Goal: Information Seeking & Learning: Learn about a topic

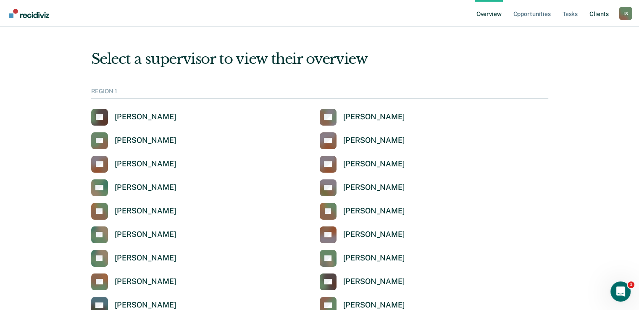
click at [602, 13] on link "Client s" at bounding box center [599, 13] width 23 height 27
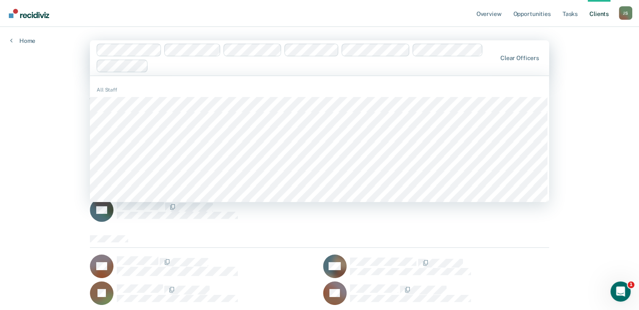
click at [178, 69] on div at bounding box center [324, 66] width 344 height 10
type input "l"
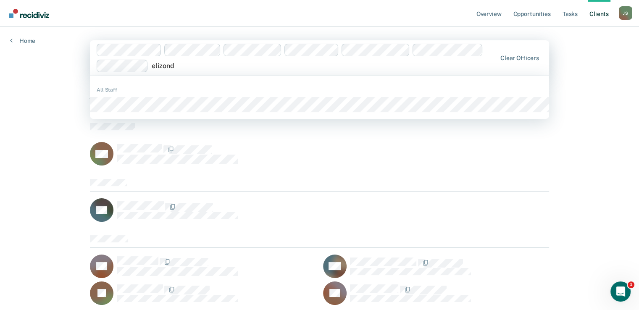
type input "[PERSON_NAME]"
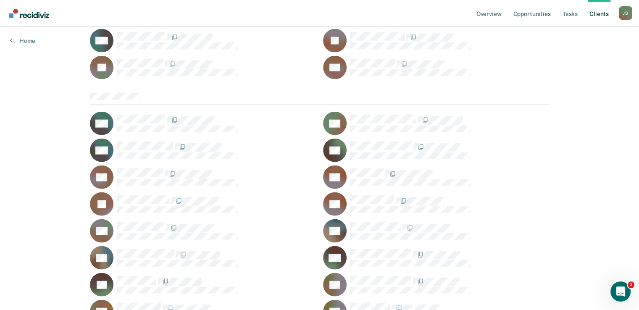
scroll to position [5028, 0]
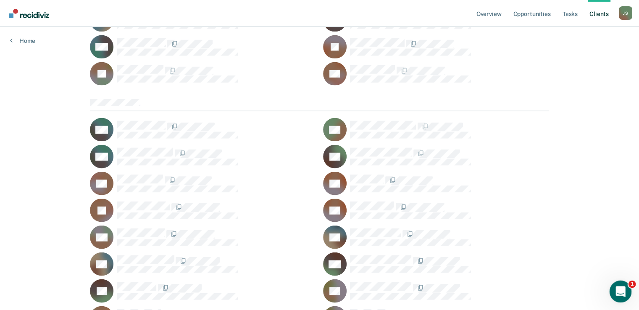
click at [618, 288] on icon "Open Intercom Messenger" at bounding box center [620, 291] width 14 height 14
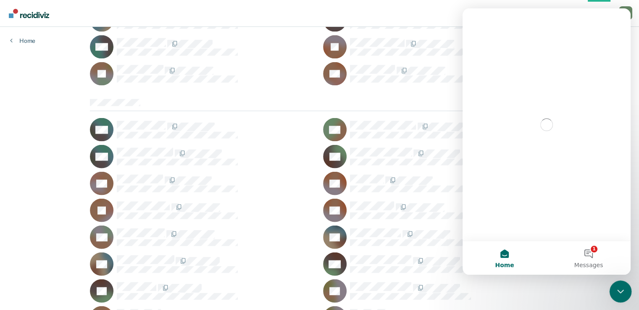
scroll to position [0, 0]
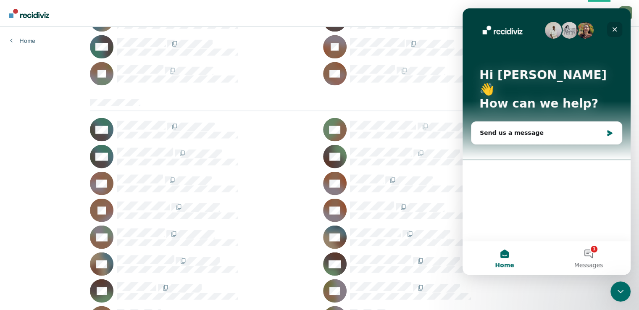
click at [617, 28] on icon "Close" at bounding box center [615, 29] width 7 height 7
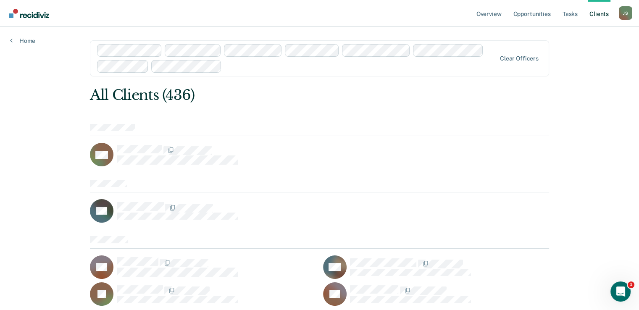
click at [279, 99] on div "All Clients (436)" at bounding box center [273, 95] width 367 height 17
click at [530, 15] on link "Opportunities" at bounding box center [532, 13] width 41 height 27
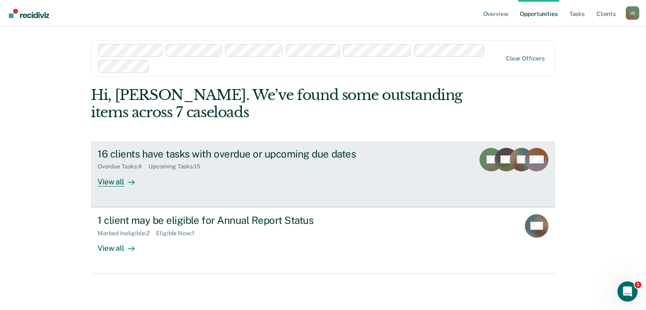
click at [256, 173] on div "16 clients have tasks with overdue or upcoming due dates Overdue Tasks : 4 Upco…" at bounding box center [255, 167] width 315 height 39
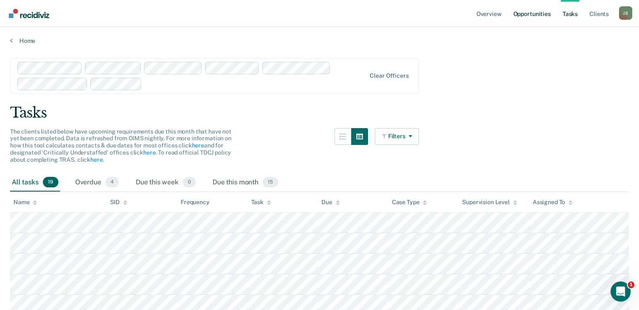
click at [531, 18] on link "Opportunities" at bounding box center [532, 13] width 41 height 27
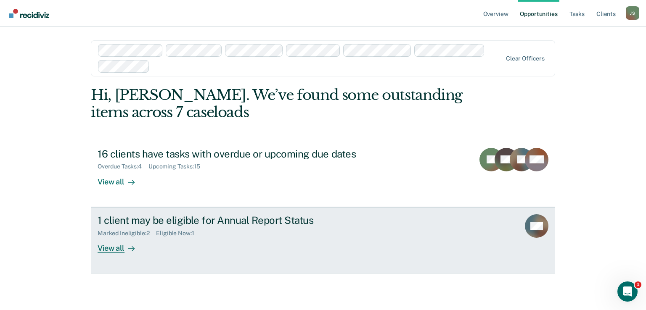
click at [271, 252] on div "1 client may be eligible for Annual Report Status Marked Ineligible : 2 Eligibl…" at bounding box center [255, 233] width 315 height 39
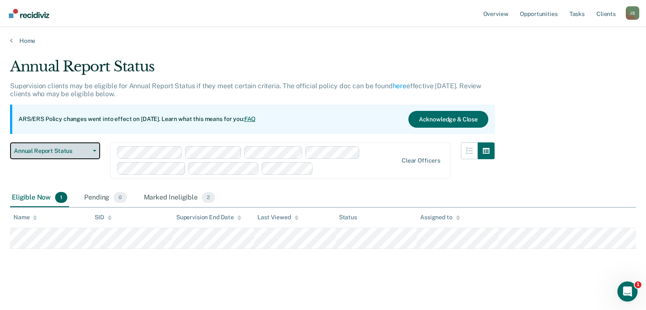
click at [92, 151] on span "button" at bounding box center [93, 151] width 7 height 2
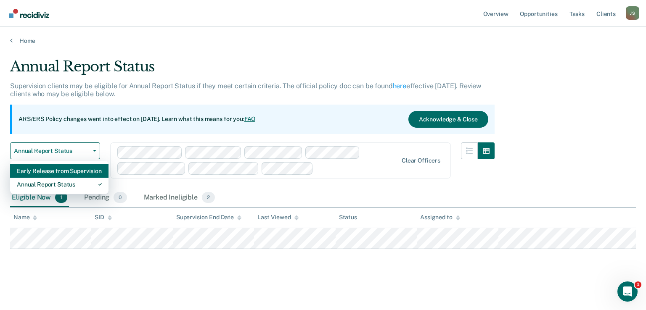
click at [74, 172] on div "Early Release from Supervision" at bounding box center [59, 170] width 85 height 13
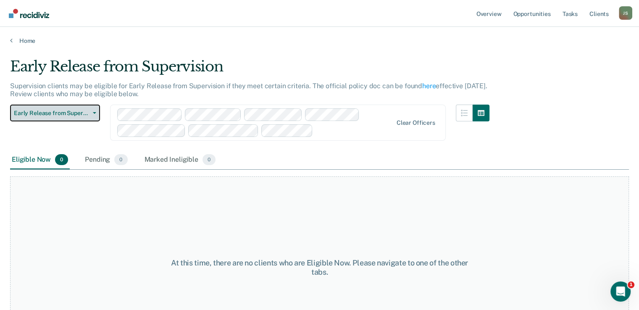
click at [97, 114] on button "Early Release from Supervision" at bounding box center [55, 113] width 90 height 17
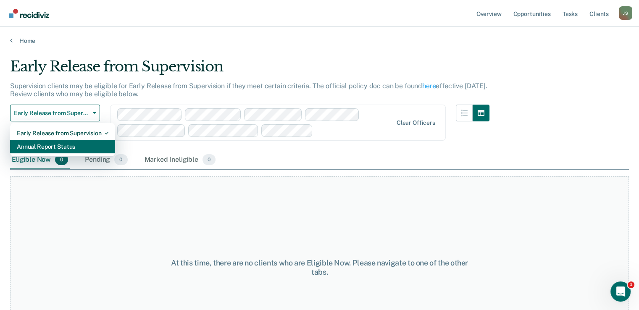
click at [68, 147] on div "Annual Report Status" at bounding box center [63, 146] width 92 height 13
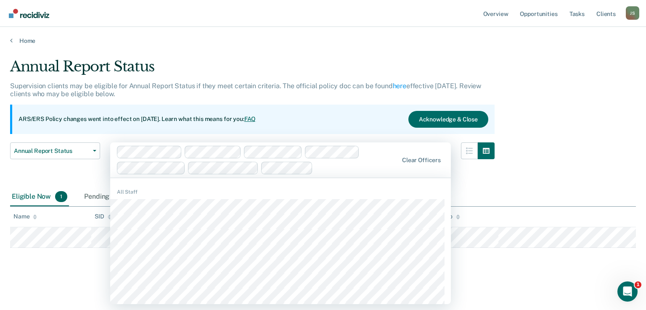
click at [343, 168] on div at bounding box center [357, 168] width 82 height 10
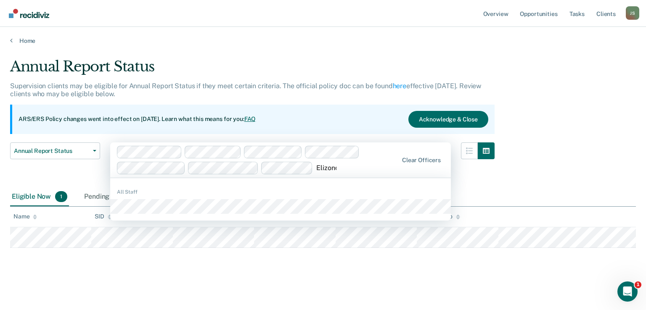
type input "[PERSON_NAME]"
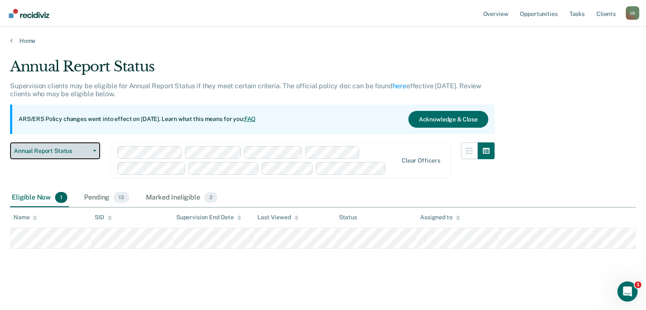
click at [95, 150] on icon "button" at bounding box center [94, 151] width 3 height 2
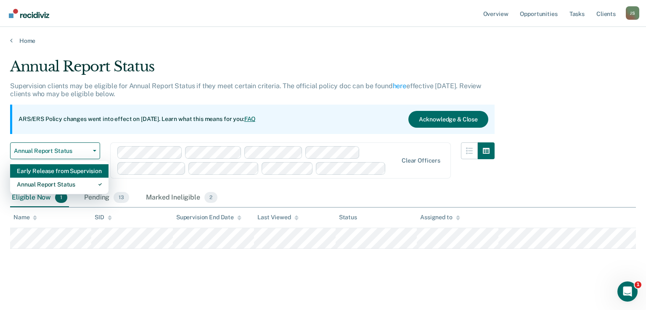
click at [73, 173] on div "Early Release from Supervision" at bounding box center [59, 170] width 85 height 13
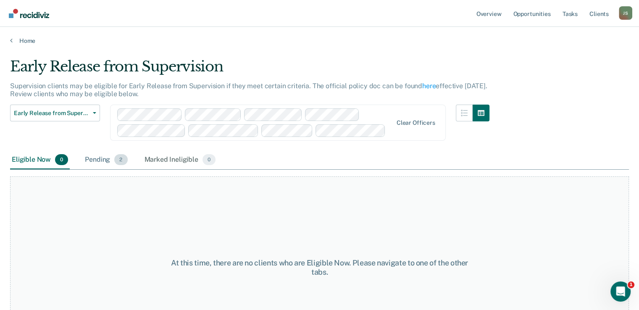
click at [100, 156] on div "Pending 2" at bounding box center [106, 160] width 46 height 18
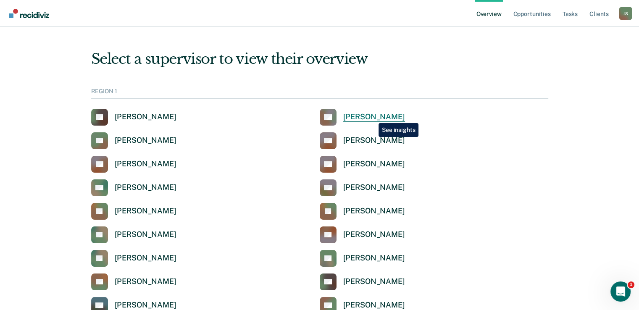
click at [372, 117] on div "[PERSON_NAME]" at bounding box center [374, 117] width 62 height 10
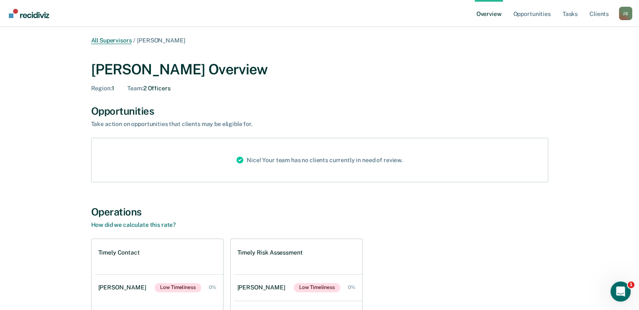
click at [111, 40] on link "All Supervisors" at bounding box center [111, 40] width 41 height 7
